Goal: Task Accomplishment & Management: Use online tool/utility

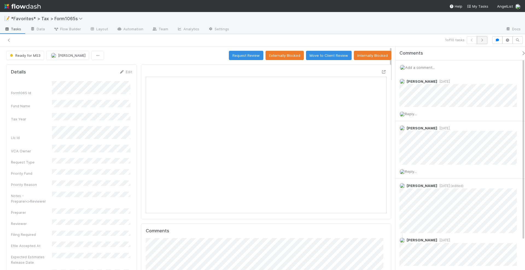
scroll to position [106, 233]
click at [482, 39] on icon "button" at bounding box center [481, 40] width 5 height 3
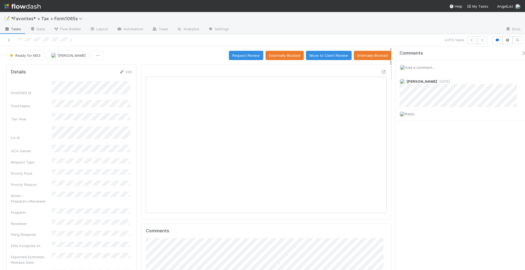
scroll to position [106, 233]
click at [381, 71] on icon at bounding box center [383, 72] width 5 height 4
click at [482, 42] on button "button" at bounding box center [482, 40] width 10 height 8
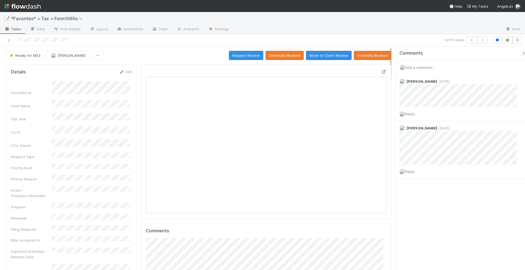
click at [381, 69] on div at bounding box center [383, 71] width 5 height 5
click at [484, 41] on icon "button" at bounding box center [481, 40] width 5 height 3
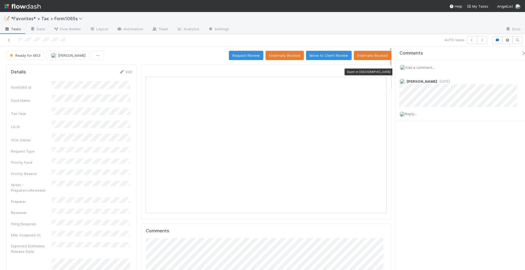
click at [381, 71] on icon at bounding box center [383, 72] width 5 height 4
click at [483, 40] on icon "button" at bounding box center [481, 40] width 5 height 3
click at [381, 71] on icon at bounding box center [383, 72] width 5 height 4
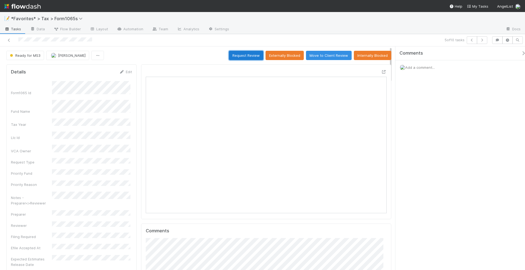
click at [249, 54] on button "Request Review" at bounding box center [246, 55] width 34 height 9
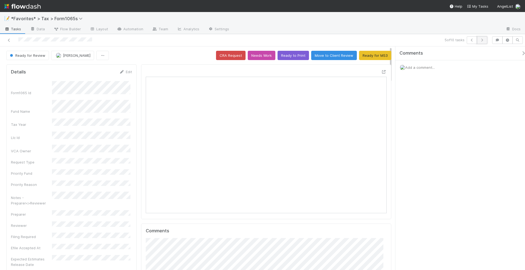
click at [484, 40] on icon "button" at bounding box center [481, 40] width 5 height 3
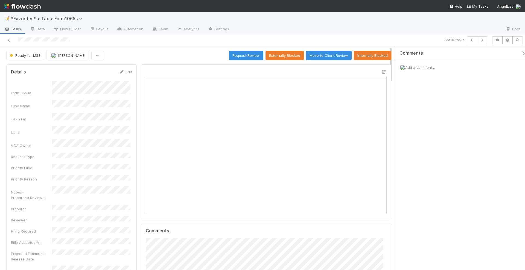
scroll to position [106, 233]
click at [381, 72] on icon at bounding box center [383, 72] width 5 height 4
click at [249, 56] on button "Request Review" at bounding box center [246, 55] width 34 height 9
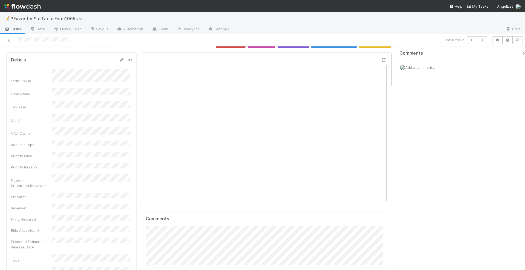
scroll to position [0, 0]
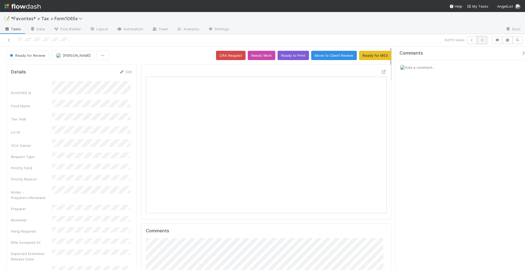
click at [483, 40] on icon "button" at bounding box center [481, 40] width 5 height 3
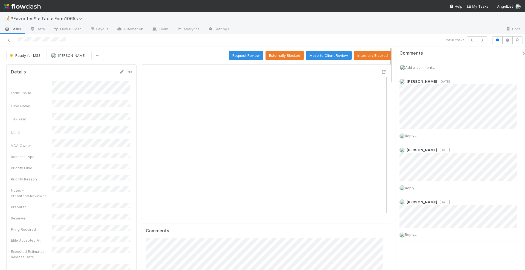
scroll to position [106, 233]
click at [482, 41] on icon "button" at bounding box center [481, 40] width 5 height 3
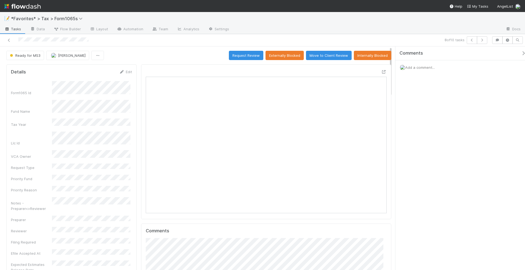
scroll to position [106, 233]
click at [381, 71] on icon at bounding box center [383, 72] width 5 height 4
click at [485, 41] on icon "button" at bounding box center [481, 40] width 5 height 3
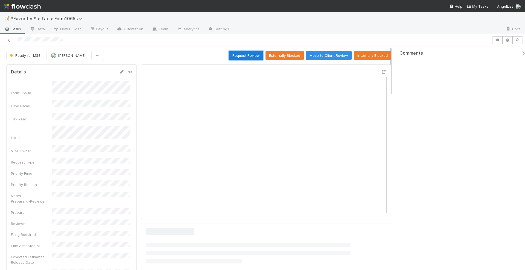
click at [246, 55] on button "Request Review" at bounding box center [246, 55] width 34 height 9
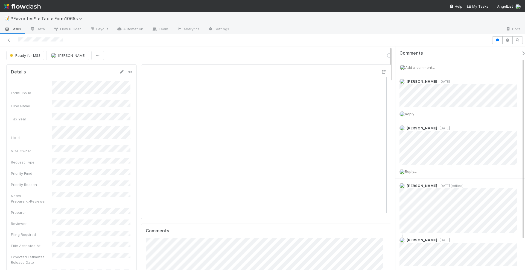
scroll to position [106, 114]
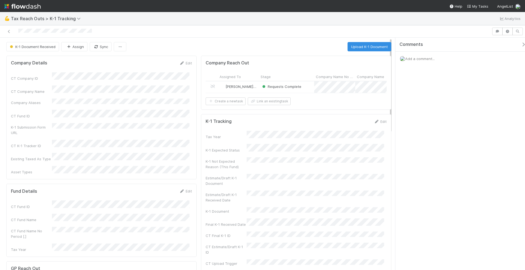
click at [254, 89] on div "Loraine Pati-Gayob" at bounding box center [238, 87] width 41 height 11
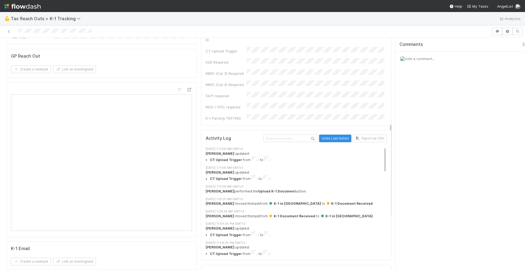
scroll to position [205, 0]
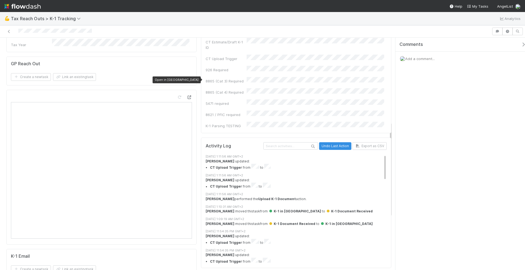
click at [187, 96] on icon at bounding box center [189, 98] width 5 height 4
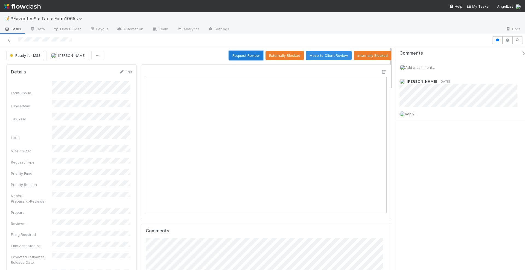
scroll to position [106, 233]
click at [240, 55] on button "Request Review" at bounding box center [246, 55] width 34 height 9
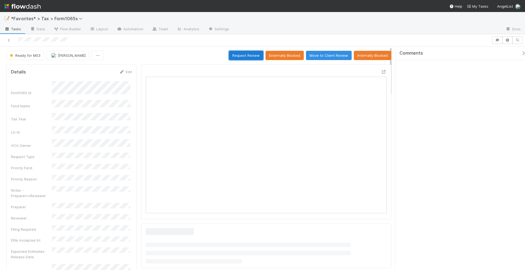
click at [240, 55] on button "Request Review" at bounding box center [246, 55] width 34 height 9
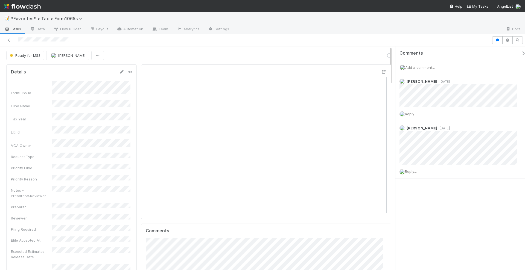
scroll to position [106, 114]
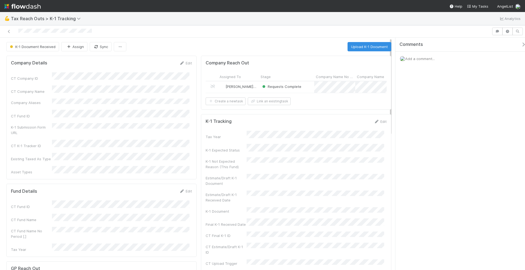
click at [423, 58] on span "Add a comment..." at bounding box center [420, 59] width 30 height 4
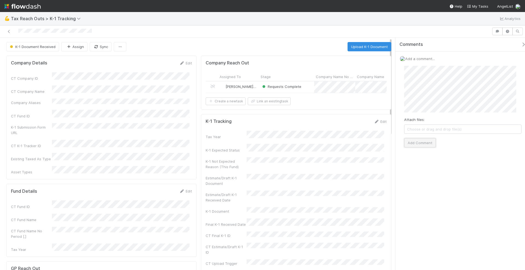
click at [420, 140] on button "Add Comment" at bounding box center [420, 142] width 32 height 9
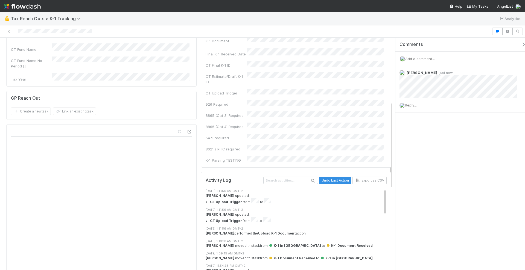
scroll to position [171, 0]
click at [187, 130] on icon at bounding box center [189, 132] width 5 height 4
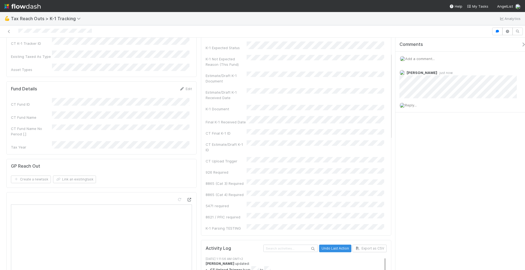
scroll to position [0, 0]
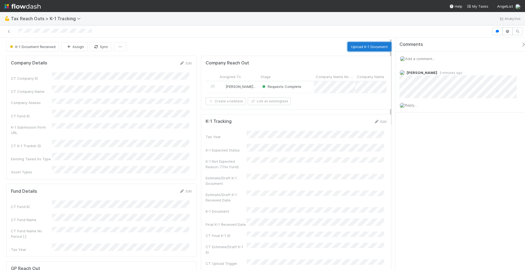
click at [365, 46] on button "Upload K-1 Document" at bounding box center [370, 46] width 44 height 9
click at [328, 46] on div "K-1 Document Received Assign Sync Upload K-1 Document" at bounding box center [198, 46] width 385 height 9
click at [45, 46] on span "K-1 Document Received" at bounding box center [32, 47] width 47 height 4
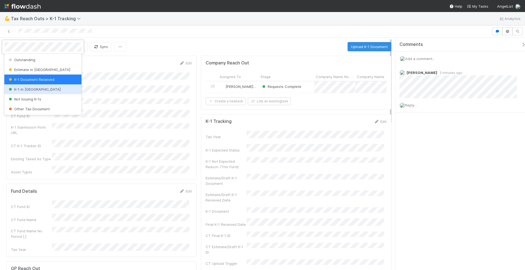
click at [35, 92] on div "K-1 in [GEOGRAPHIC_DATA]" at bounding box center [42, 90] width 77 height 10
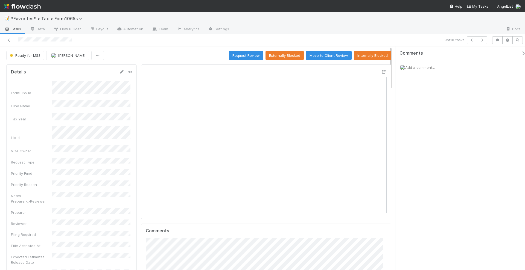
scroll to position [106, 114]
click at [381, 71] on icon at bounding box center [383, 72] width 5 height 4
click at [483, 42] on button "button" at bounding box center [482, 40] width 10 height 8
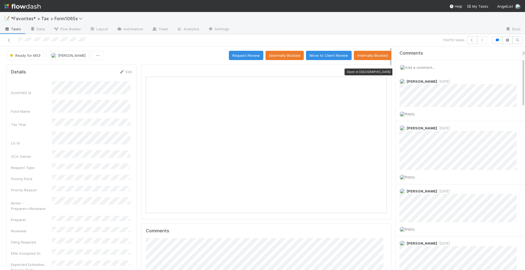
scroll to position [106, 233]
click at [381, 71] on icon at bounding box center [383, 72] width 5 height 4
click at [470, 41] on button "button" at bounding box center [472, 40] width 10 height 8
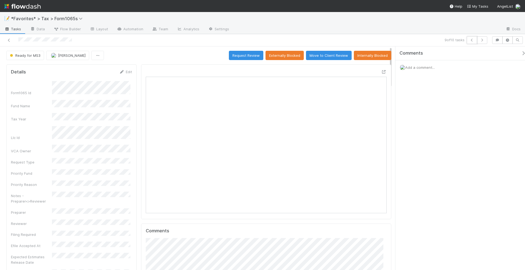
click at [470, 41] on button "button" at bounding box center [472, 40] width 10 height 8
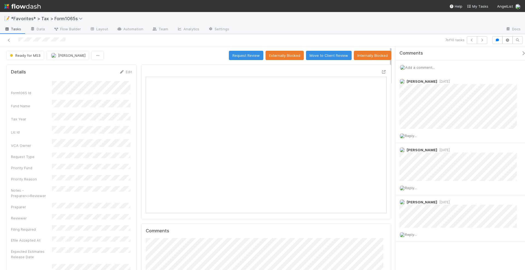
scroll to position [106, 233]
click at [381, 72] on icon at bounding box center [383, 72] width 5 height 4
click at [471, 41] on icon "button" at bounding box center [471, 40] width 5 height 3
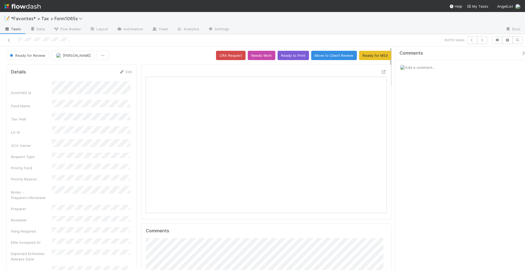
scroll to position [106, 233]
click at [471, 41] on icon "button" at bounding box center [471, 40] width 5 height 3
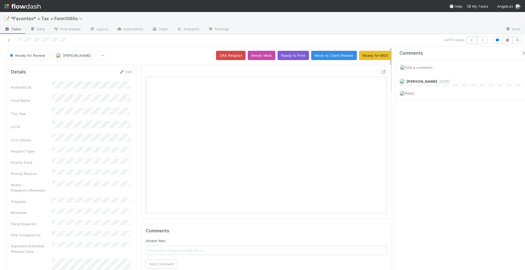
click at [471, 41] on icon "button" at bounding box center [471, 40] width 5 height 3
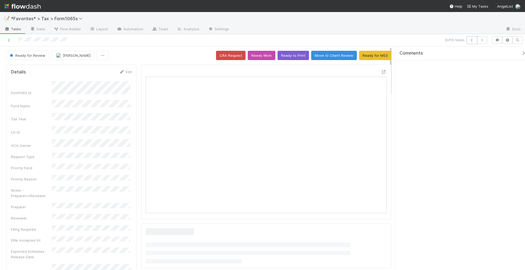
click at [471, 41] on icon "button" at bounding box center [471, 40] width 5 height 3
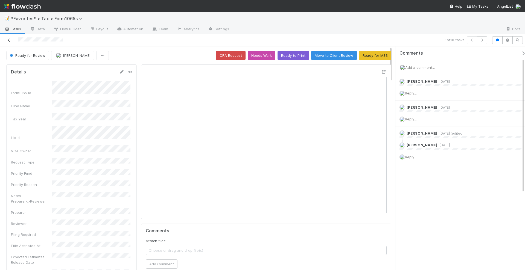
click at [10, 42] on link at bounding box center [8, 39] width 5 height 5
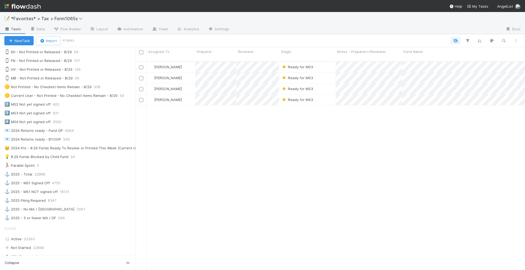
scroll to position [273, 0]
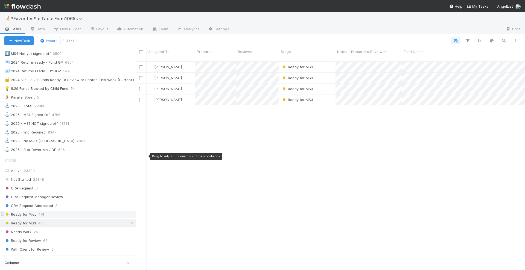
click at [30, 211] on span "Ready for Prep" at bounding box center [20, 214] width 32 height 7
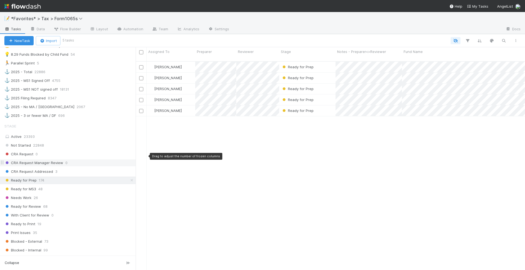
scroll to position [342, 0]
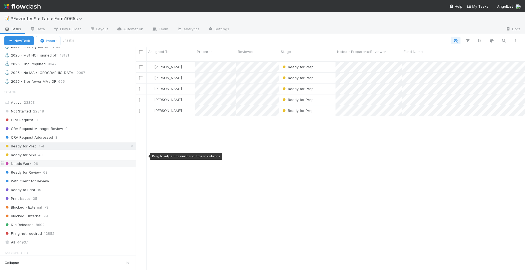
click at [45, 161] on div "Needs Work 26" at bounding box center [69, 164] width 131 height 7
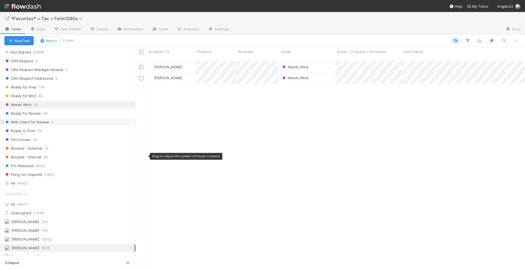
scroll to position [402, 0]
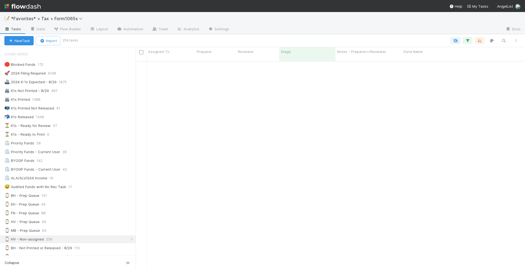
scroll to position [171, 0]
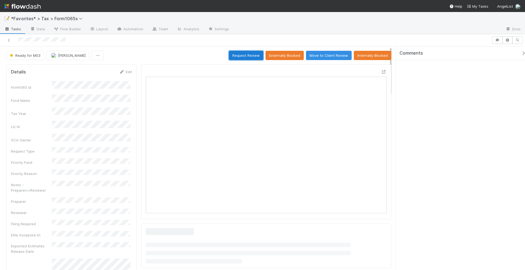
click at [253, 53] on button "Request Review" at bounding box center [246, 55] width 34 height 9
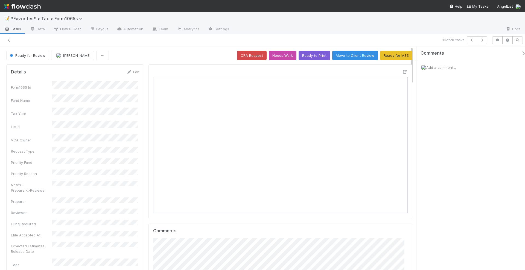
scroll to position [106, 246]
drag, startPoint x: 34, startPoint y: 6, endPoint x: 37, endPoint y: 5, distance: 3.1
click at [34, 6] on img at bounding box center [22, 6] width 36 height 9
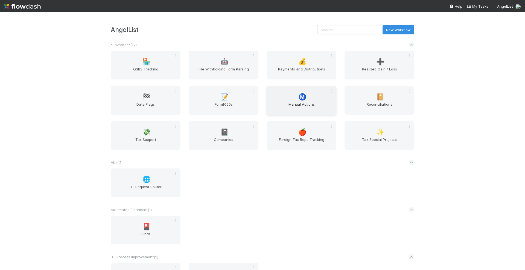
click at [305, 95] on div "Ⓜ️ Manual Actions" at bounding box center [302, 100] width 70 height 29
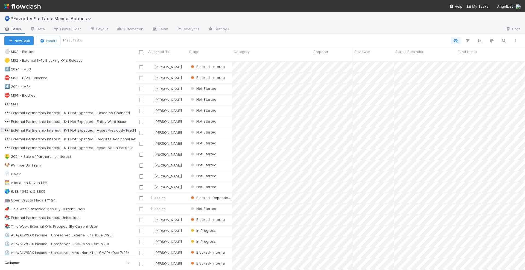
scroll to position [171, 0]
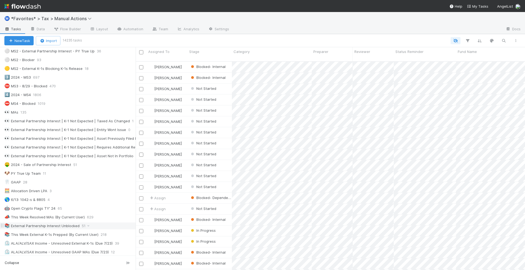
click at [60, 223] on div "📚 External Partnership Interest Unblocked" at bounding box center [41, 226] width 75 height 7
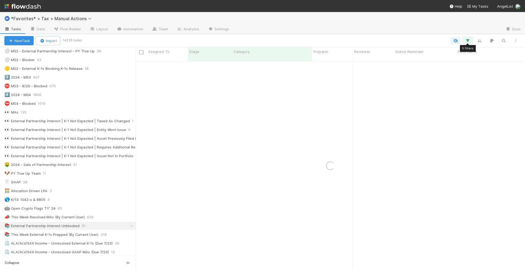
click at [467, 41] on icon "button" at bounding box center [467, 40] width 5 height 5
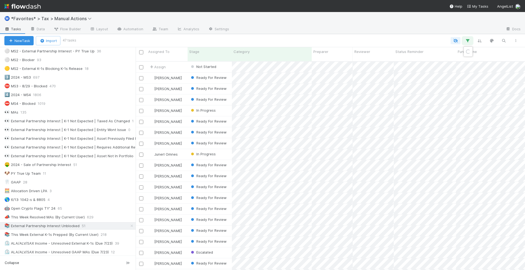
scroll to position [208, 384]
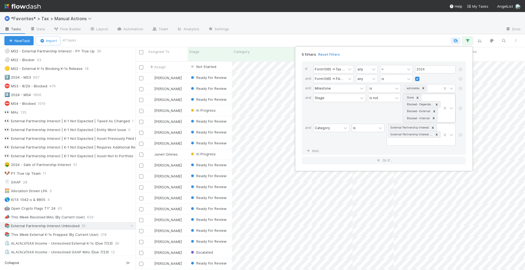
click at [436, 103] on icon at bounding box center [437, 105] width 4 height 4
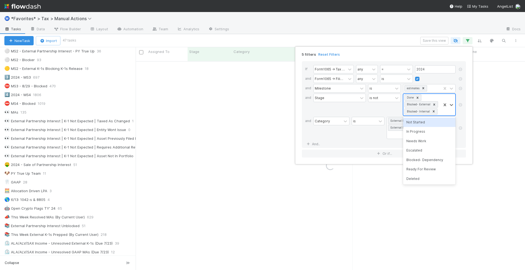
click at [434, 104] on icon at bounding box center [434, 105] width 2 height 2
click at [433, 104] on icon at bounding box center [434, 105] width 2 height 2
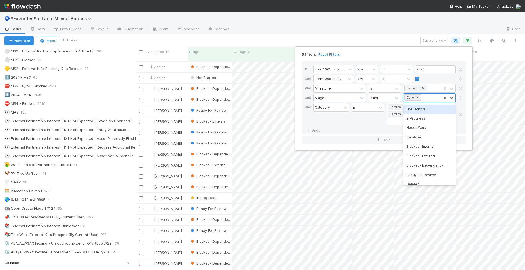
scroll to position [208, 384]
click at [426, 126] on div "Needs Work" at bounding box center [429, 127] width 53 height 9
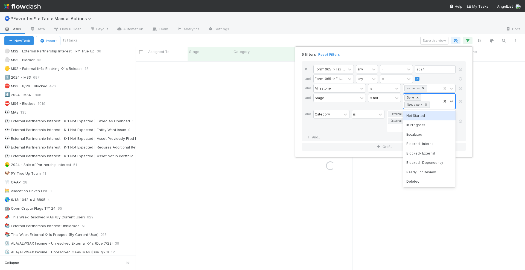
click at [435, 104] on div "Done Needs Work" at bounding box center [422, 101] width 38 height 15
click at [424, 134] on div "Escalated" at bounding box center [429, 134] width 53 height 9
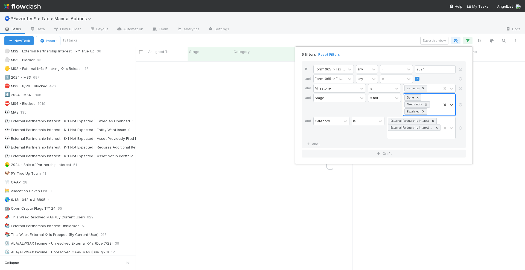
click at [435, 109] on div "Done Needs Work Escalated" at bounding box center [422, 105] width 38 height 22
click at [427, 168] on div "Ready For Review" at bounding box center [429, 169] width 53 height 9
click at [441, 116] on div "Done Needs Work Escalated Ready For Review" at bounding box center [422, 108] width 38 height 28
click at [414, 177] on div "Deleted" at bounding box center [429, 176] width 53 height 9
click at [436, 106] on div "Done Needs Work Escalated Ready For Review Deleted" at bounding box center [422, 111] width 38 height 35
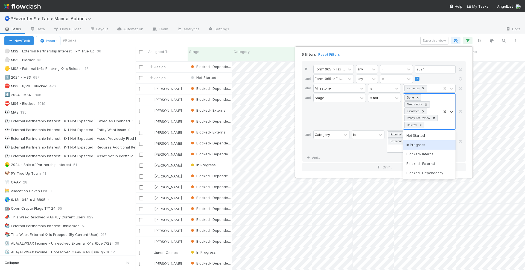
scroll to position [208, 384]
click at [423, 145] on div "In Progress" at bounding box center [429, 145] width 53 height 9
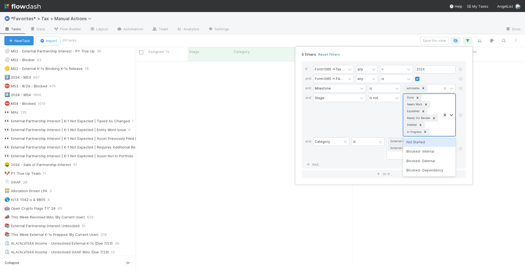
click at [437, 108] on div "Done Needs Work Escalated Ready For Review Deleted In Progress" at bounding box center [422, 115] width 38 height 42
click at [426, 143] on div "Not Started" at bounding box center [429, 142] width 53 height 9
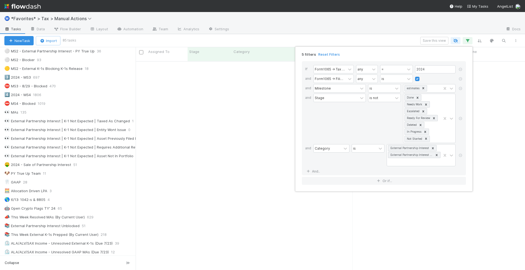
click at [406, 39] on div "5 filters Reset Filters If Form1065 -> Tax Year any = 2024 and Form1065 -> Fili…" at bounding box center [262, 135] width 525 height 270
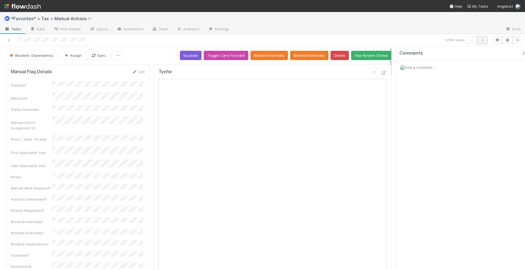
click at [484, 41] on icon "button" at bounding box center [481, 40] width 5 height 3
click at [475, 40] on icon "button" at bounding box center [471, 40] width 5 height 3
click at [381, 71] on icon at bounding box center [383, 73] width 5 height 4
click at [485, 39] on icon "button" at bounding box center [481, 40] width 5 height 3
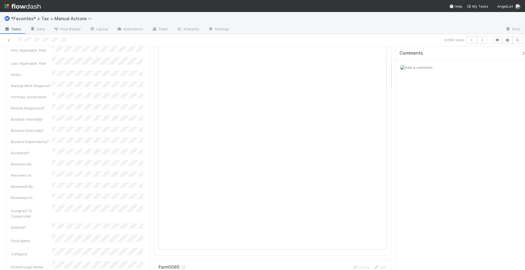
click at [521, 52] on icon "button" at bounding box center [523, 53] width 5 height 4
click at [479, 41] on icon "button" at bounding box center [481, 40] width 5 height 3
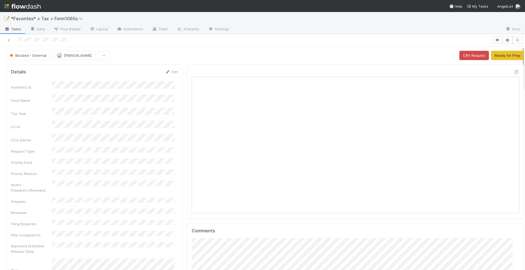
scroll to position [106, 316]
